Goal: Information Seeking & Learning: Learn about a topic

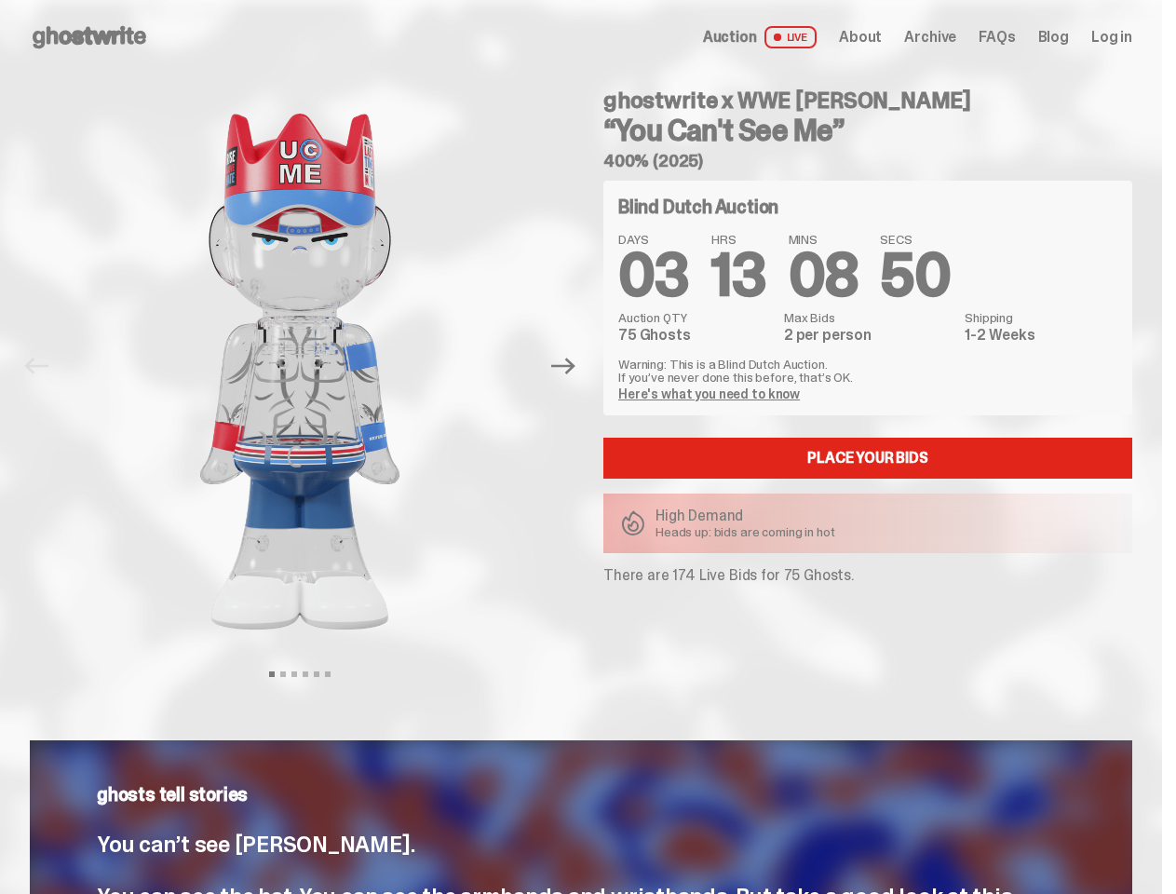
click at [588, 447] on div "ghostwrite x WWE [PERSON_NAME] “You Can't See Me” 400% (2025) Blind Dutch Aucti…" at bounding box center [856, 367] width 551 height 584
click at [311, 366] on img at bounding box center [299, 372] width 475 height 594
click at [571, 366] on icon "Next" at bounding box center [563, 367] width 24 height 17
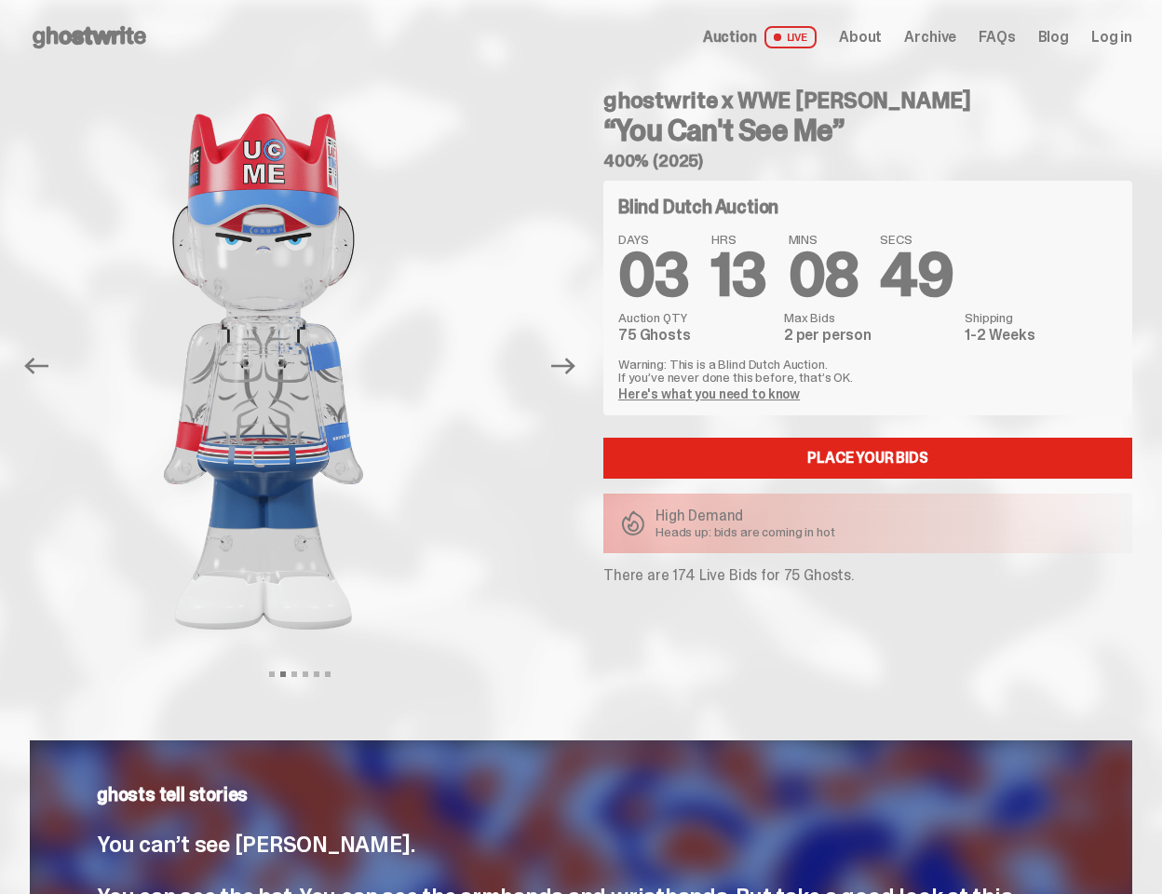
click at [0, 95] on div "ghostwrite x WWE [PERSON_NAME] “You Can't See Me” 400% (2025) Previous Next Vie…" at bounding box center [581, 385] width 1162 height 621
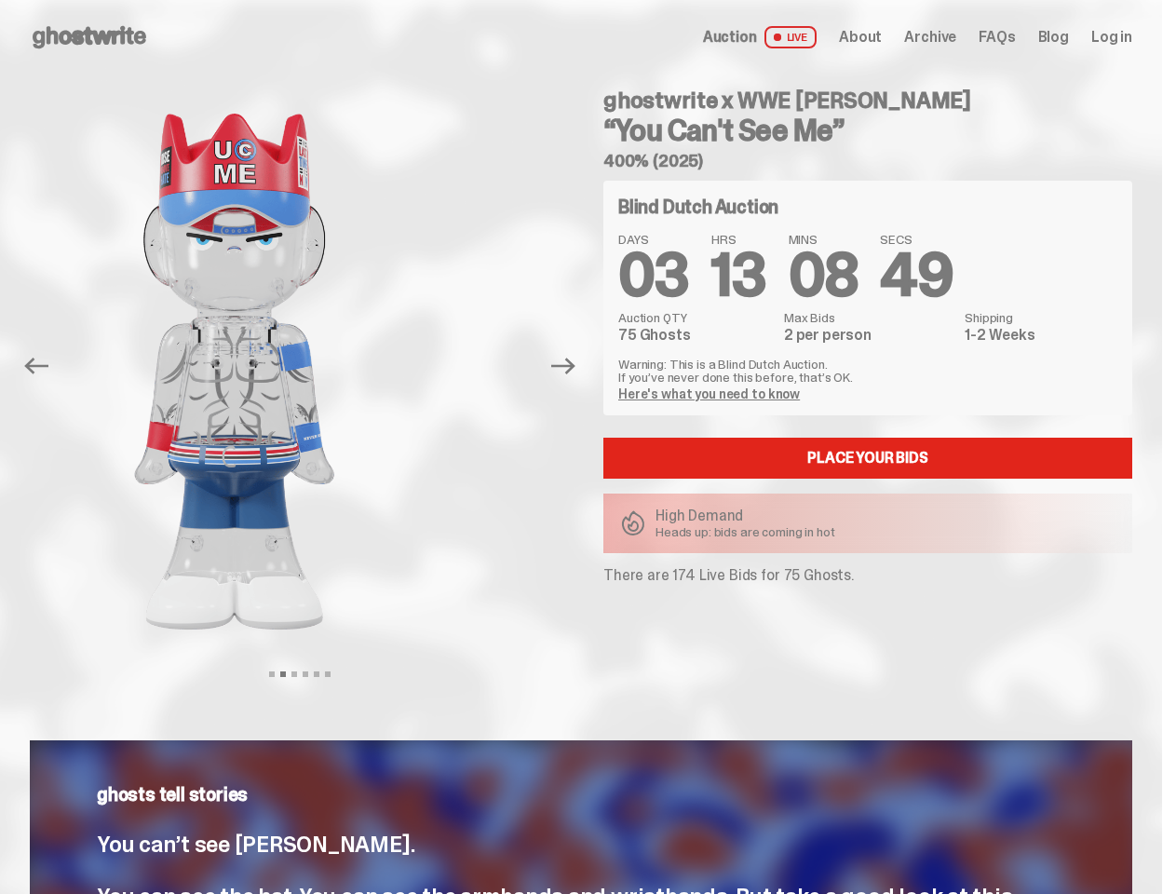
click at [712, 394] on link "Here's what you need to know" at bounding box center [709, 394] width 182 height 17
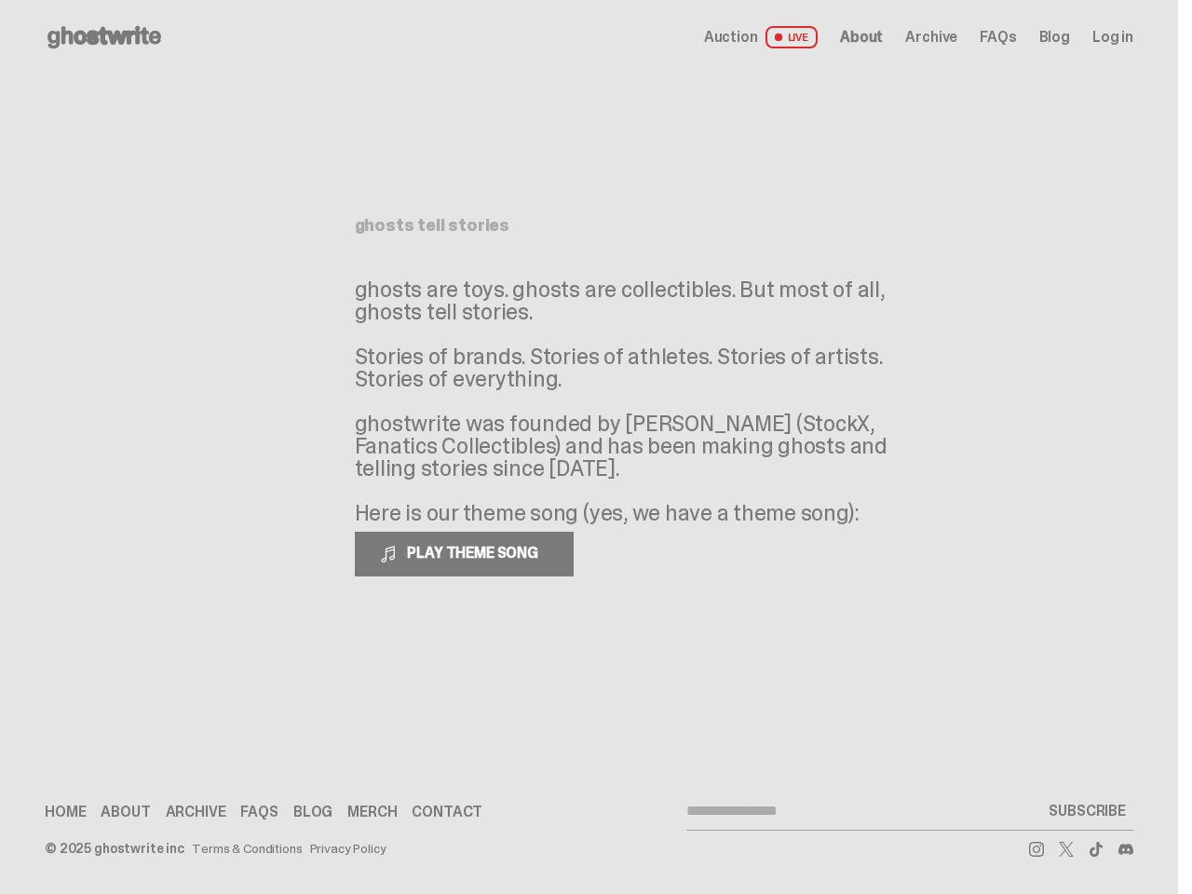
click at [588, 447] on p "ghosts are toys. ghosts are collectibles. But most of all, ghosts tell stories.…" at bounding box center [634, 401] width 559 height 246
